Goal: Find specific page/section: Find specific page/section

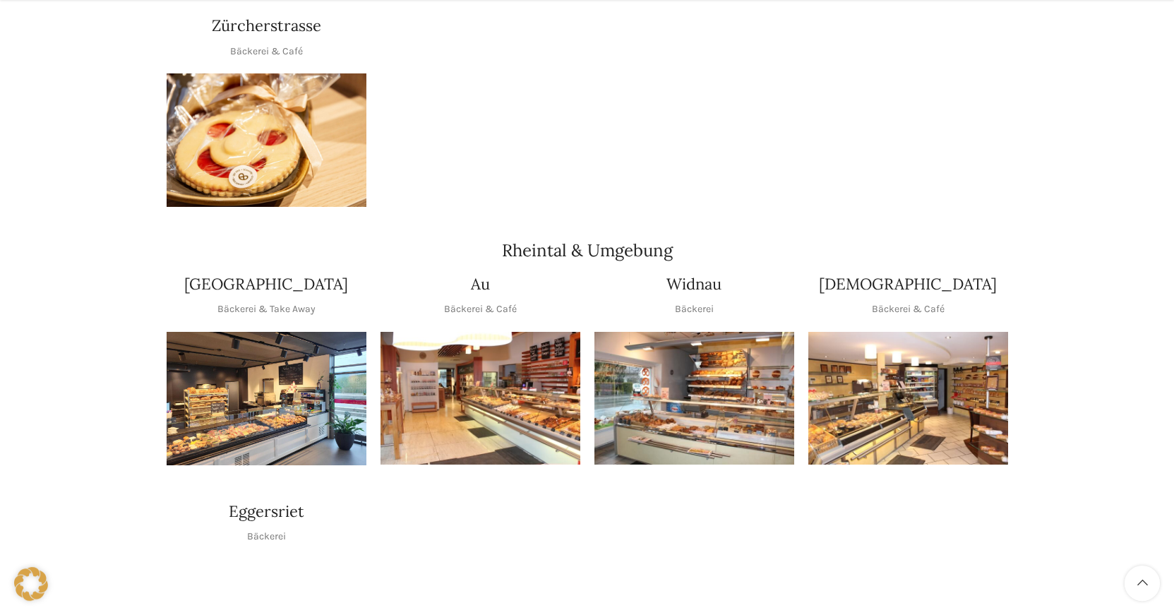
scroll to position [1152, 0]
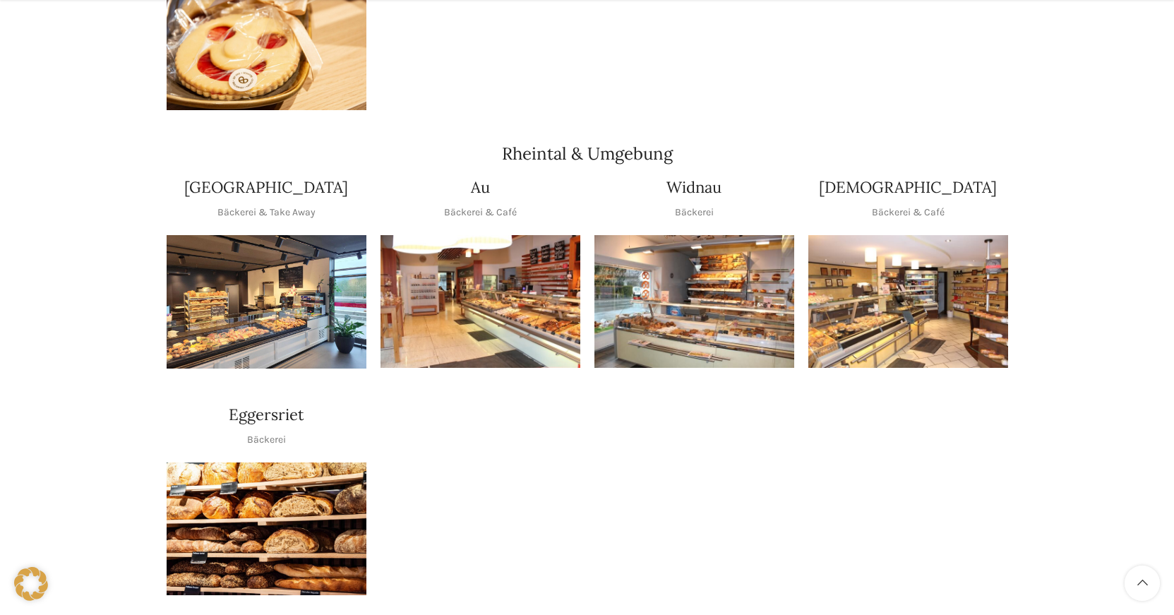
click at [497, 308] on img "1 / 1" at bounding box center [480, 301] width 200 height 133
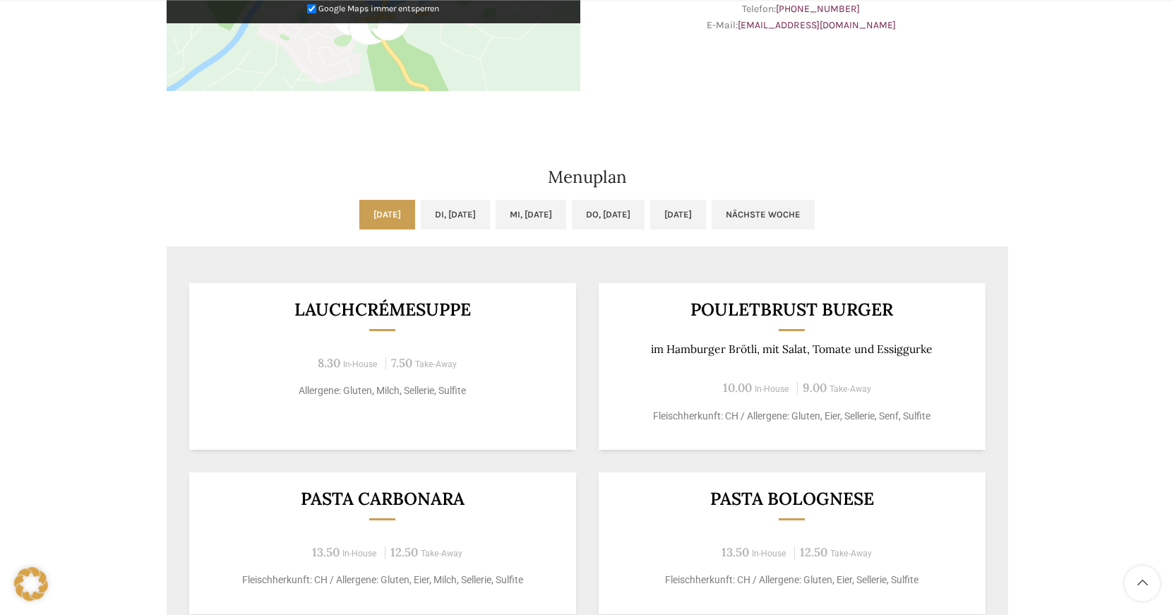
scroll to position [576, 0]
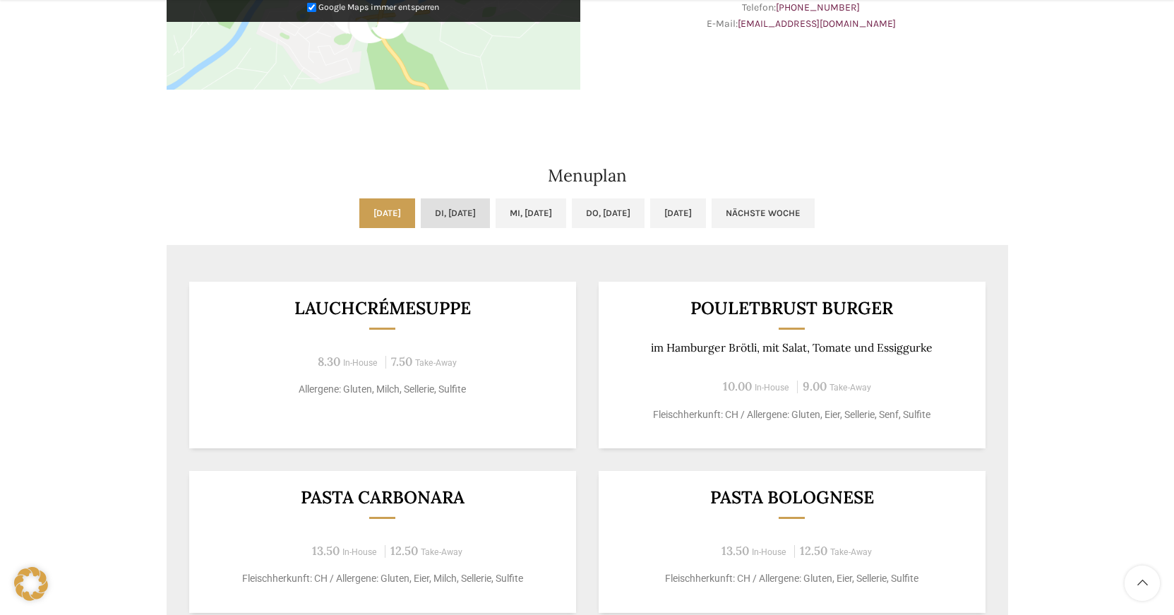
click at [448, 216] on link "Di, 14.10.2025" at bounding box center [455, 213] width 69 height 30
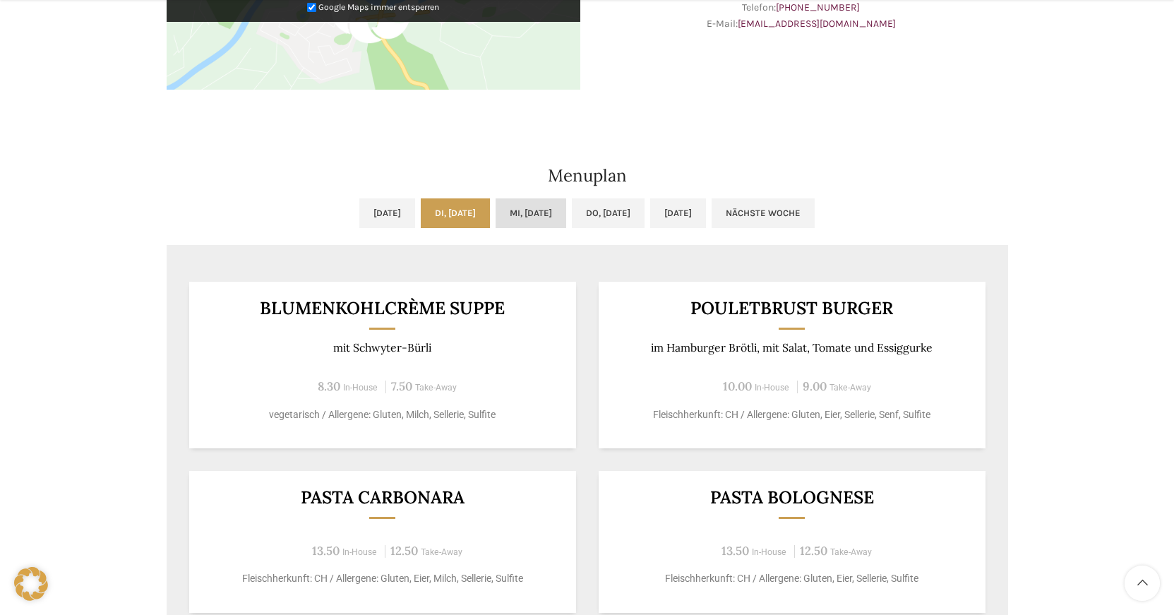
click at [541, 211] on link "Mi, 15.10.2025" at bounding box center [530, 213] width 71 height 30
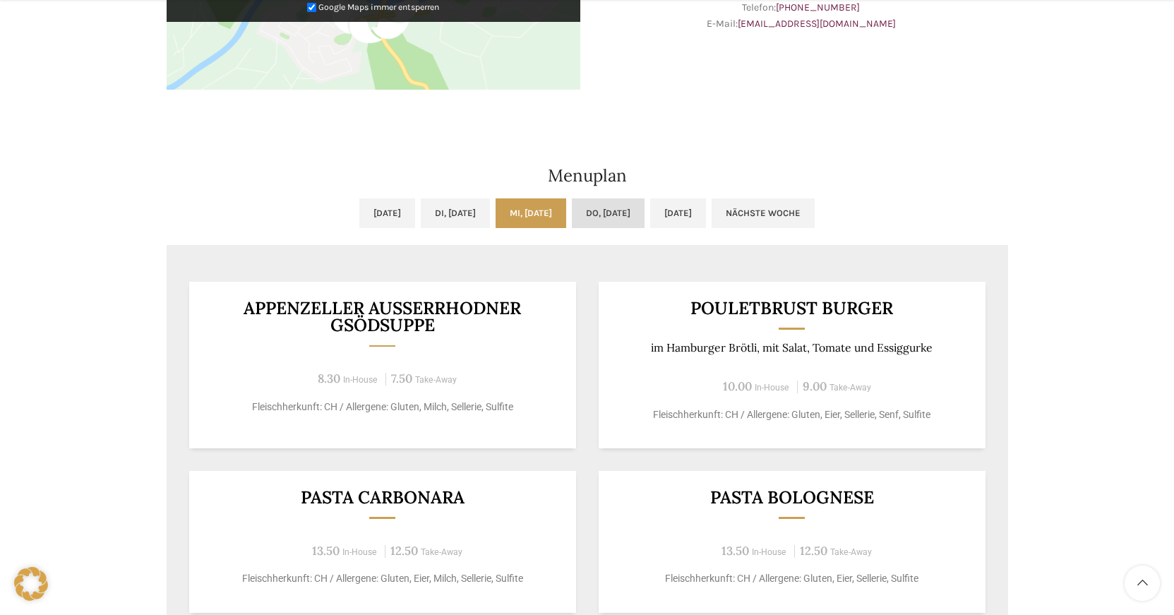
click at [627, 219] on link "Do, 16.10.2025" at bounding box center [608, 213] width 73 height 30
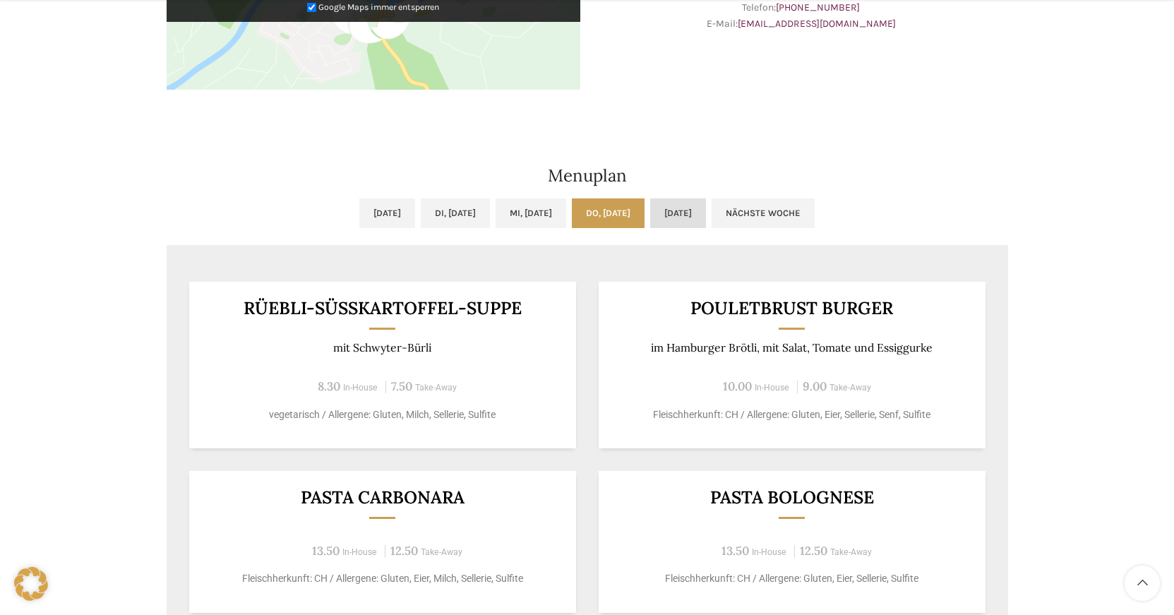
click at [706, 212] on link "Fr, 17.10.2025" at bounding box center [678, 213] width 56 height 30
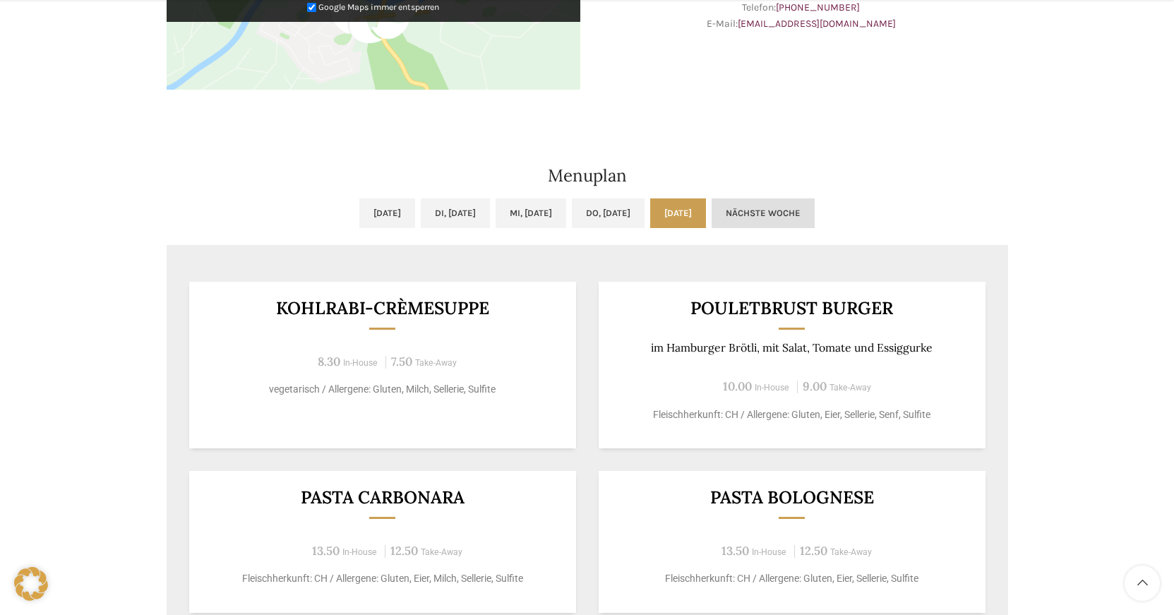
click at [812, 208] on link "Nächste Woche" at bounding box center [762, 213] width 103 height 30
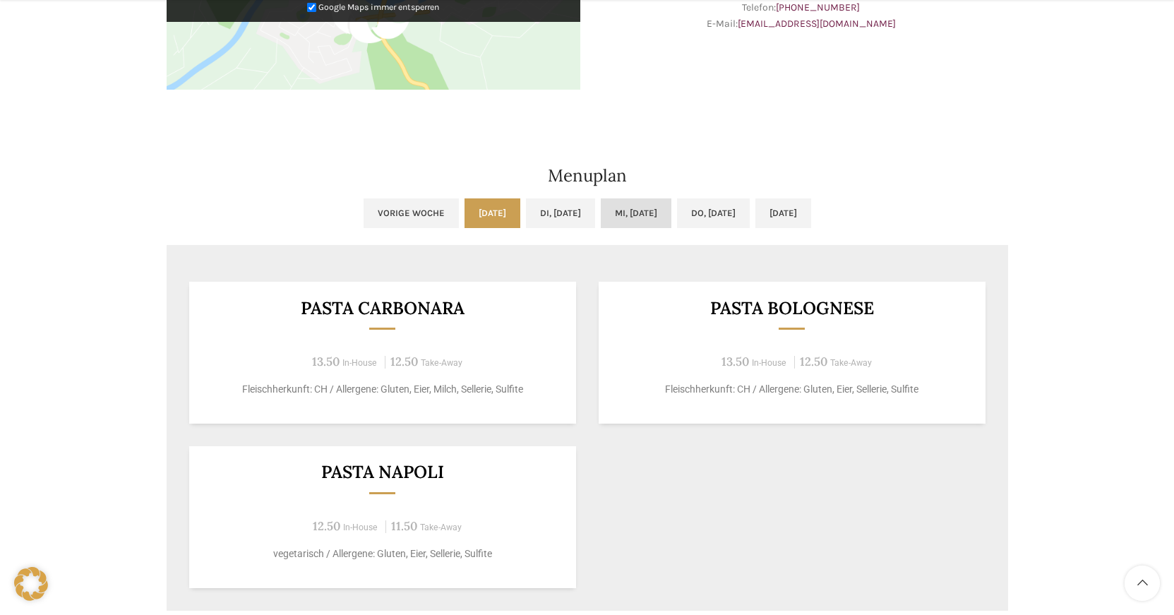
click at [630, 217] on link "Mi, 22.10.2025" at bounding box center [636, 213] width 71 height 30
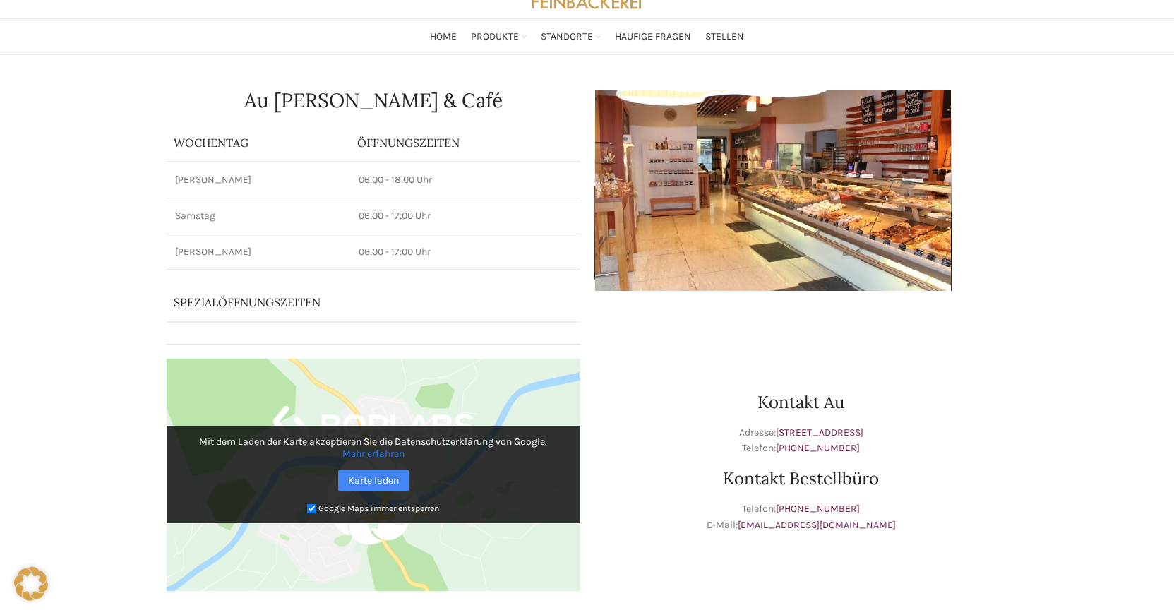
scroll to position [0, 0]
